Goal: Task Accomplishment & Management: Use online tool/utility

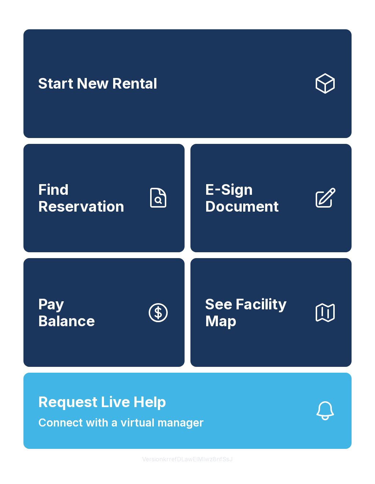
click at [270, 212] on span "E-Sign Document" at bounding box center [256, 197] width 103 height 33
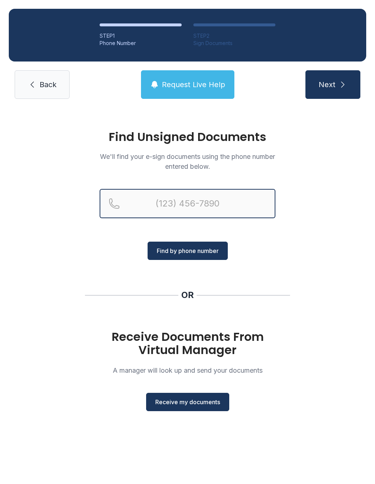
click at [211, 208] on input "Reservation phone number" at bounding box center [188, 203] width 176 height 29
type input "[PHONE_NUMBER]"
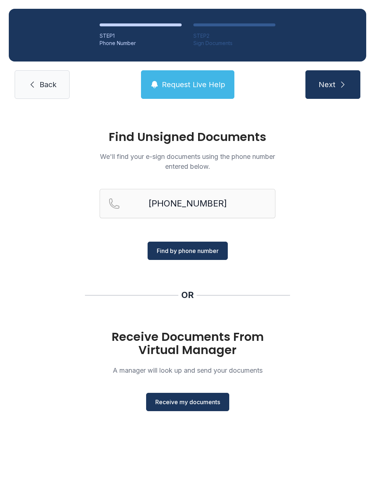
click at [179, 259] on button "Find by phone number" at bounding box center [188, 251] width 80 height 18
click at [194, 249] on span "Find by phone number" at bounding box center [188, 250] width 62 height 9
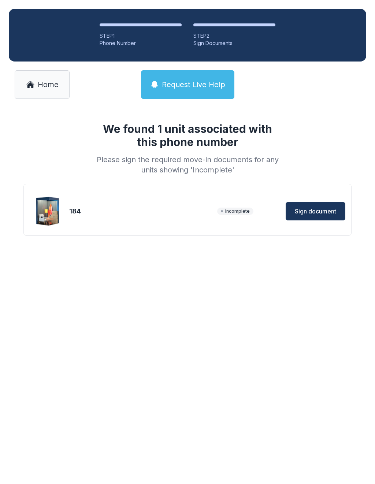
click at [322, 210] on span "Sign document" at bounding box center [315, 211] width 41 height 9
click at [320, 210] on span "Sign document" at bounding box center [315, 211] width 41 height 9
click at [46, 86] on span "Home" at bounding box center [48, 84] width 21 height 10
